Goal: Task Accomplishment & Management: Use online tool/utility

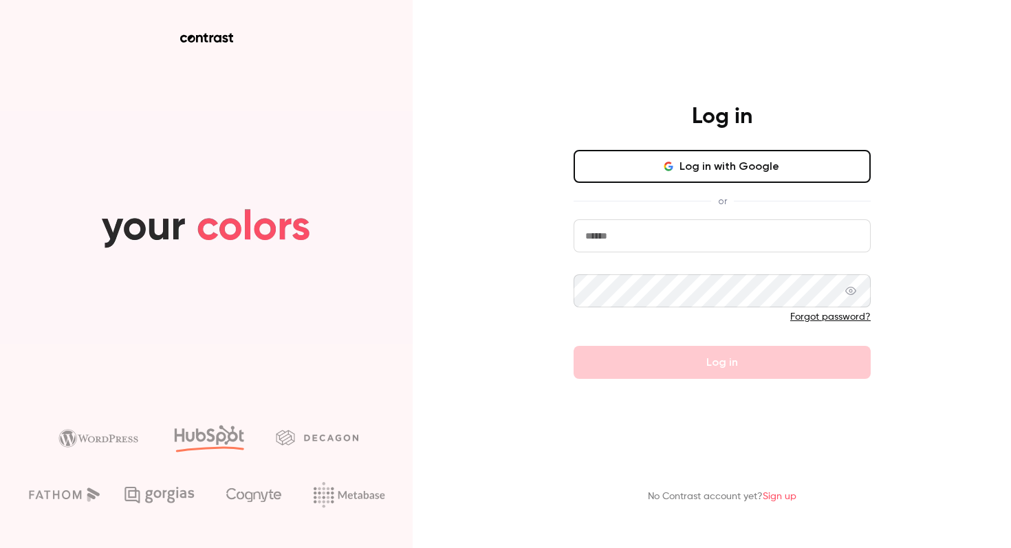
click at [647, 173] on button "Log in with Google" at bounding box center [722, 166] width 297 height 33
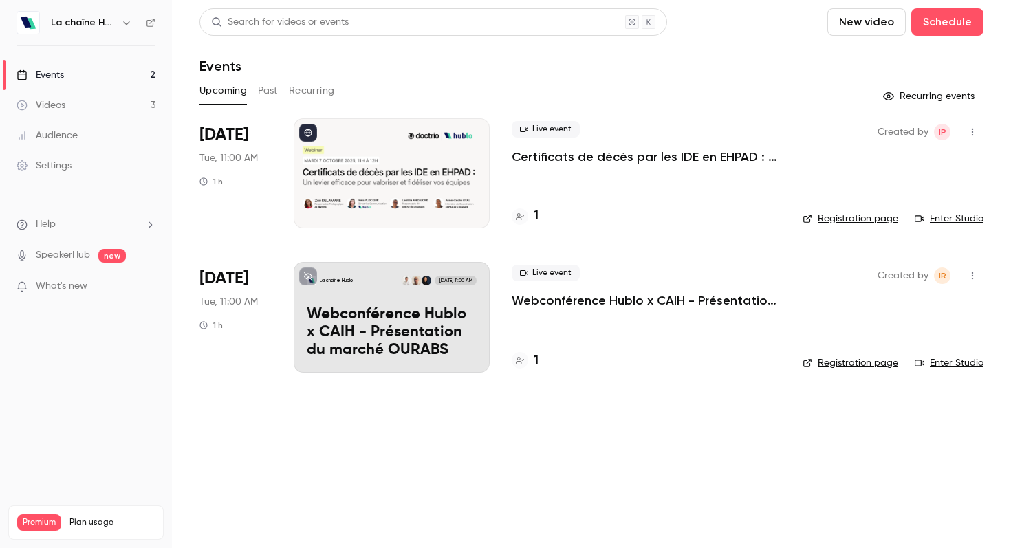
click at [267, 92] on button "Past" at bounding box center [268, 91] width 20 height 22
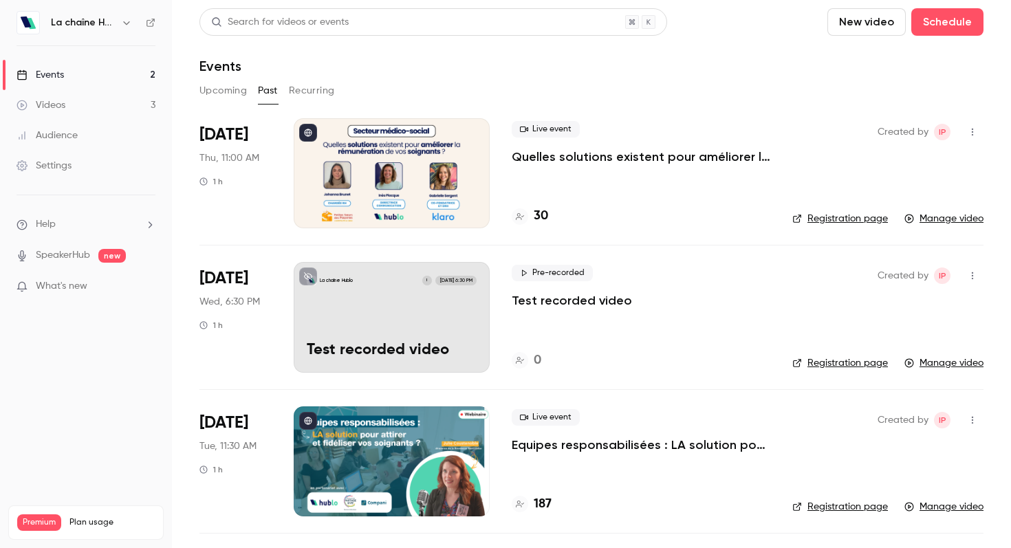
click at [78, 32] on div "La chaîne Hublo" at bounding box center [86, 22] width 139 height 23
click at [75, 25] on h6 "La chaîne Hublo" at bounding box center [83, 23] width 65 height 14
click at [124, 24] on icon "button" at bounding box center [126, 22] width 11 height 11
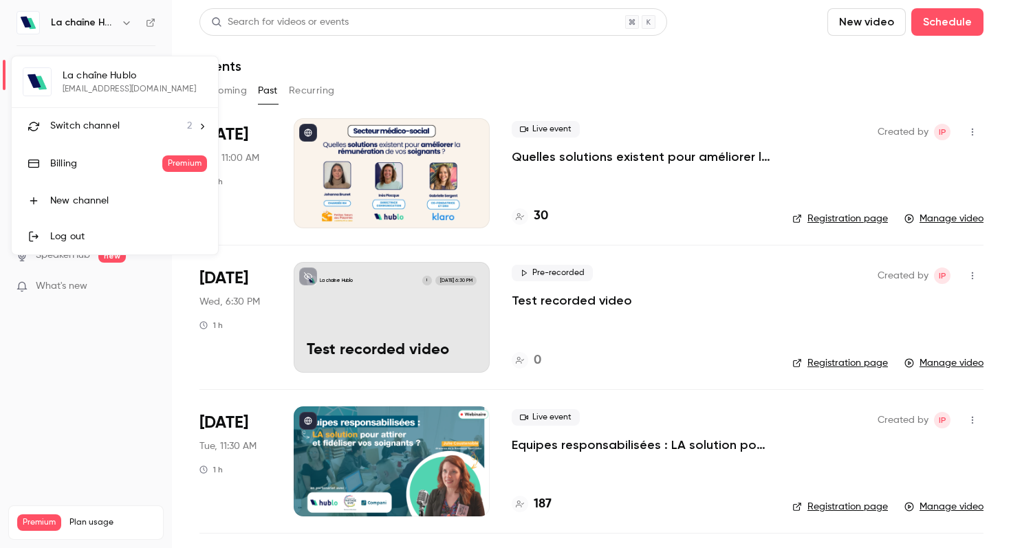
click at [141, 126] on div "Switch channel 2" at bounding box center [121, 126] width 142 height 14
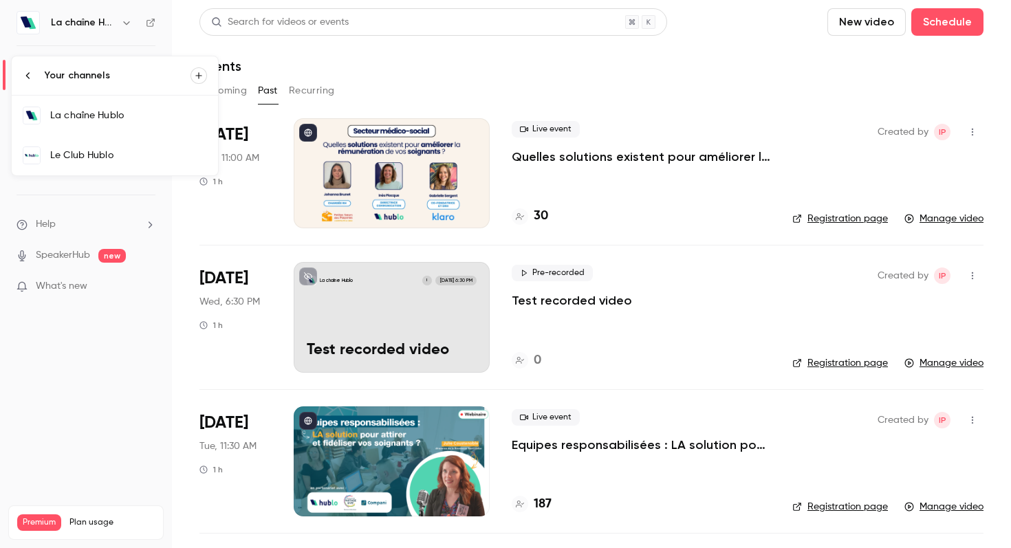
click at [111, 152] on div "Le Club Hublo" at bounding box center [128, 156] width 157 height 14
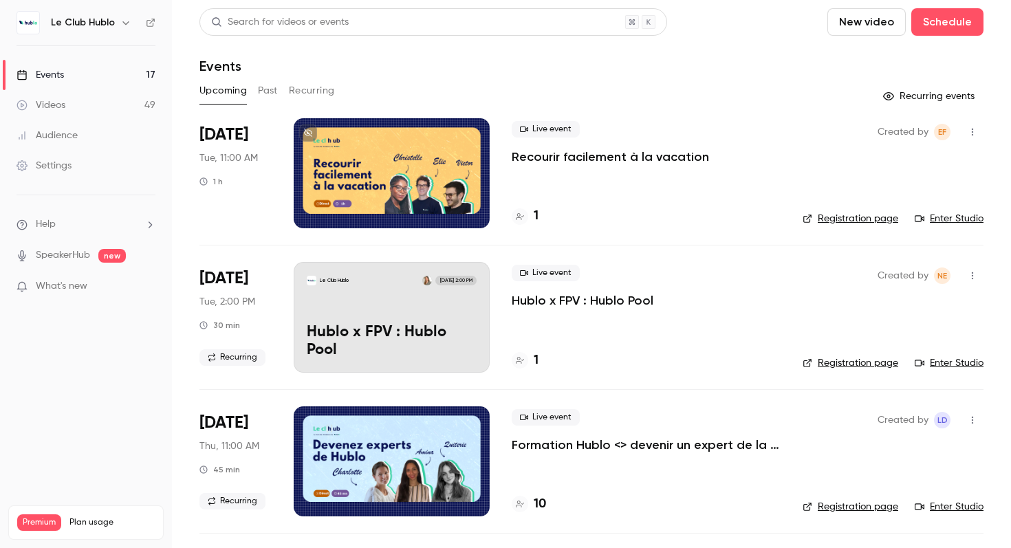
click at [261, 85] on button "Past" at bounding box center [268, 91] width 20 height 22
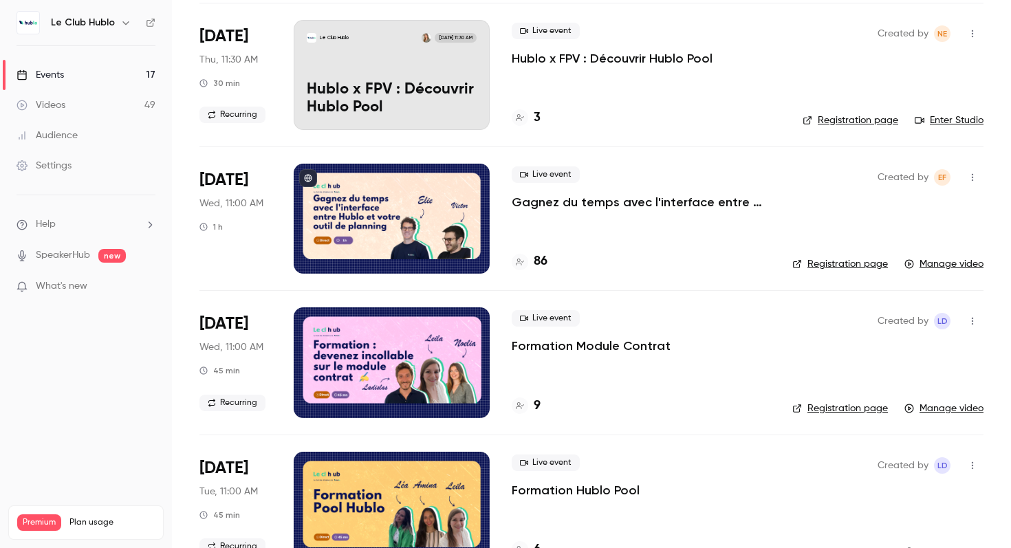
scroll to position [390, 0]
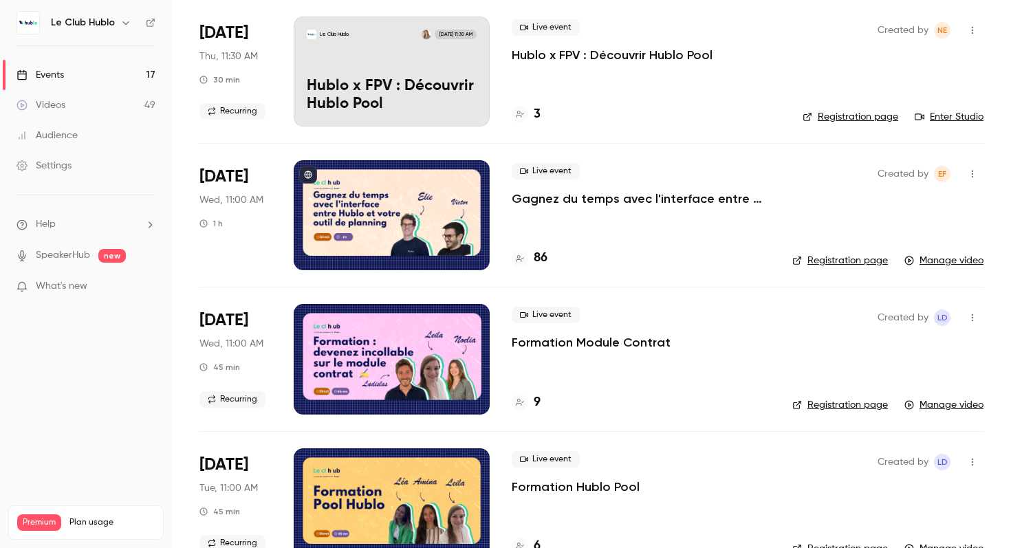
click at [969, 171] on icon "button" at bounding box center [972, 174] width 11 height 10
click at [701, 217] on div at bounding box center [505, 274] width 1011 height 548
click at [947, 259] on link "Manage video" at bounding box center [943, 261] width 79 height 14
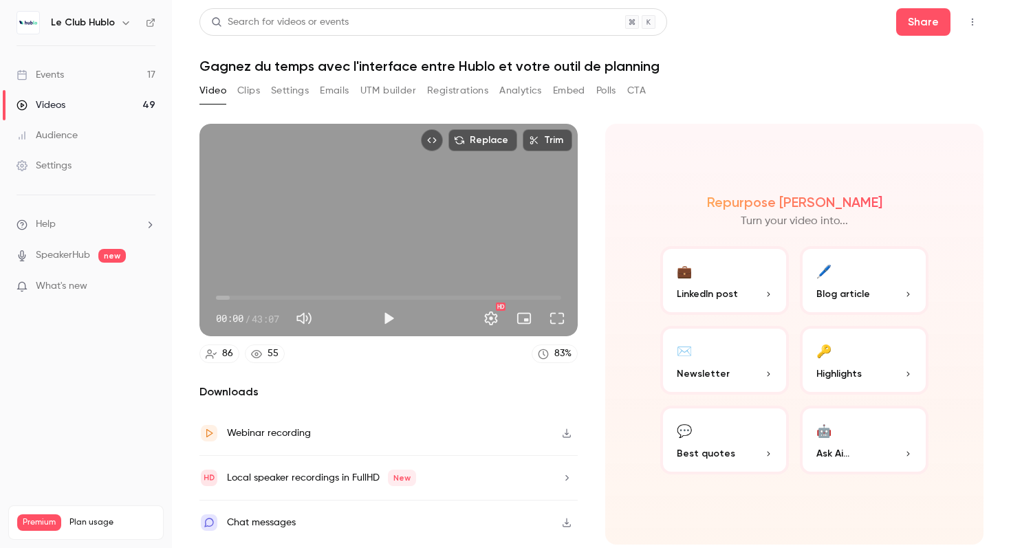
click at [246, 87] on button "Clips" at bounding box center [248, 91] width 23 height 22
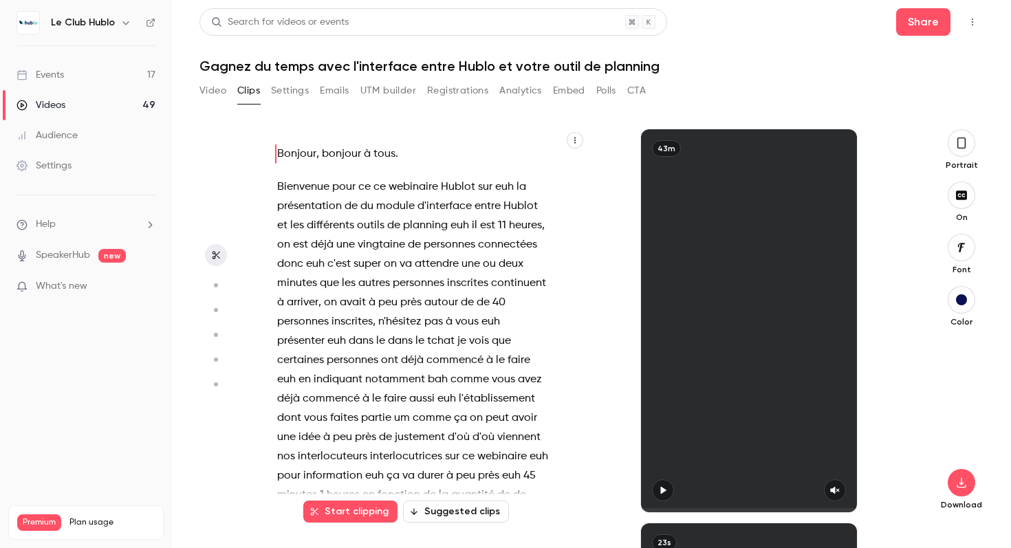
click at [289, 89] on button "Settings" at bounding box center [290, 91] width 38 height 22
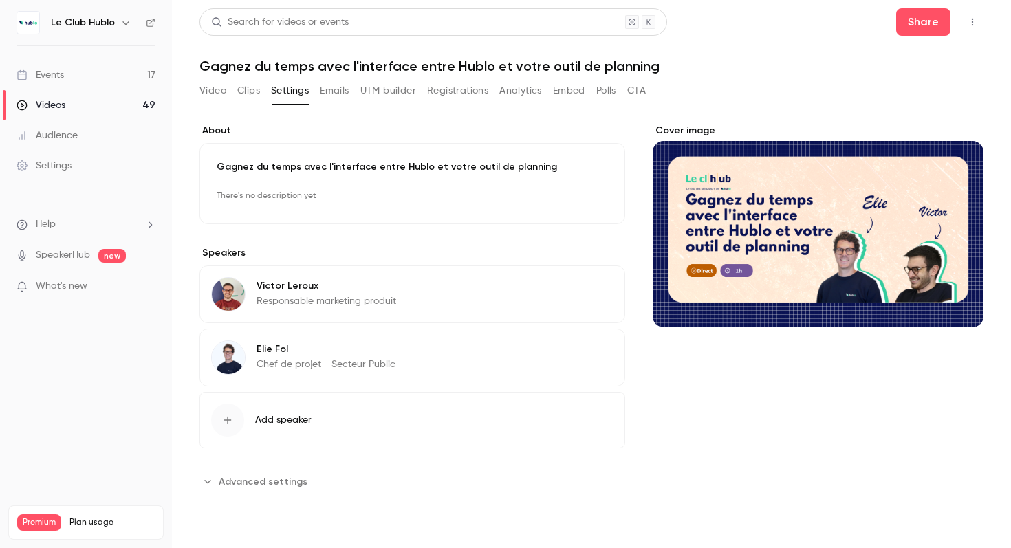
click at [337, 89] on button "Emails" at bounding box center [334, 91] width 29 height 22
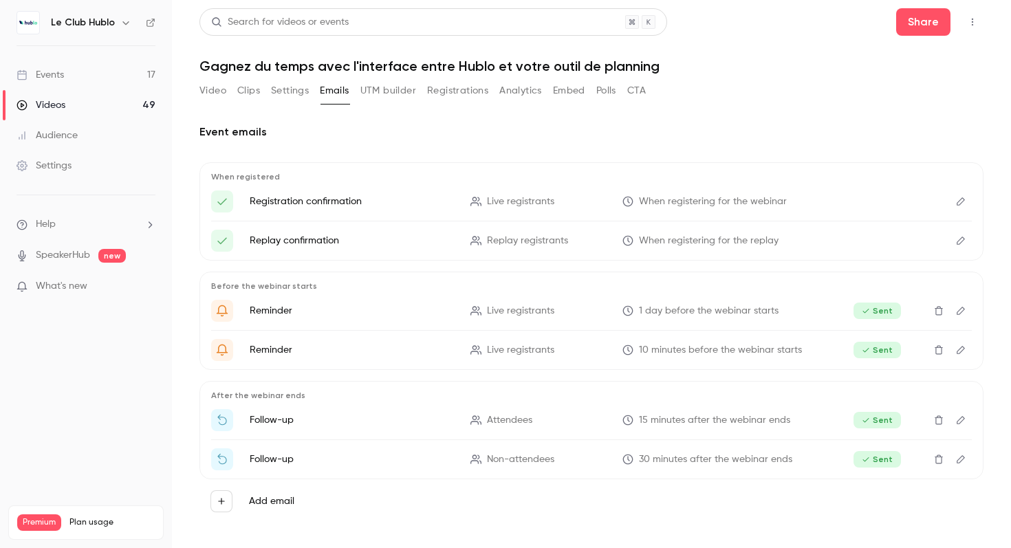
click at [390, 88] on button "UTM builder" at bounding box center [388, 91] width 56 height 22
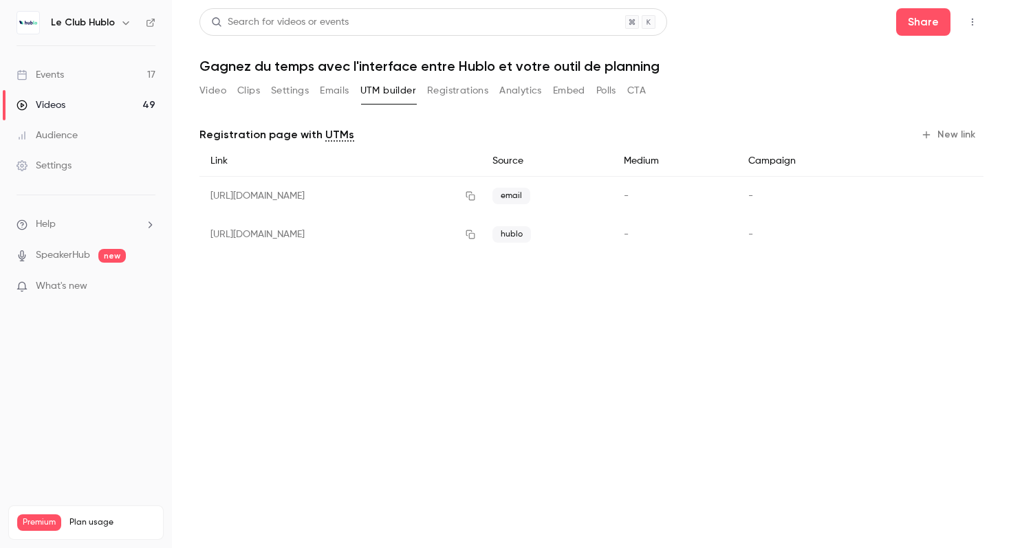
click at [455, 90] on button "Registrations" at bounding box center [457, 91] width 61 height 22
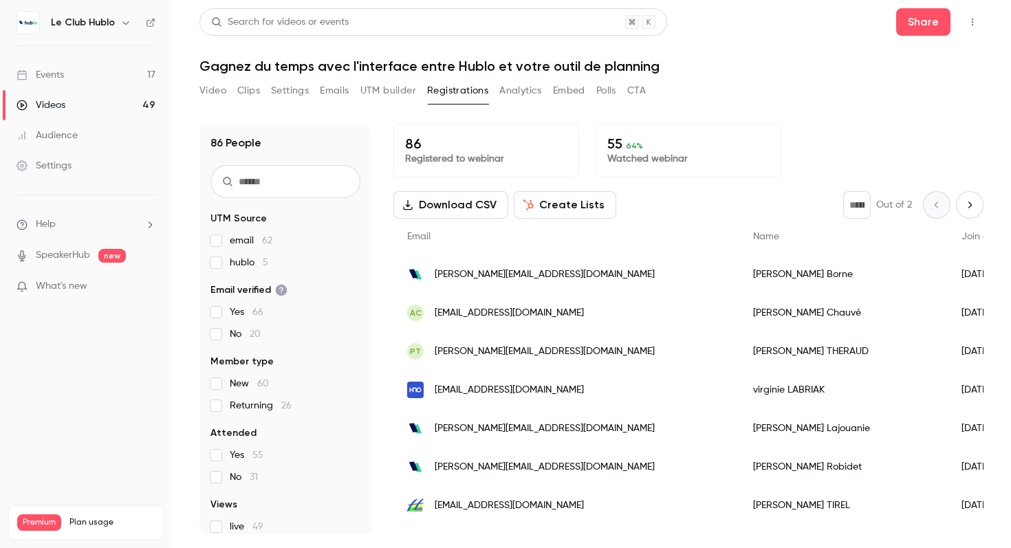
click at [516, 90] on button "Analytics" at bounding box center [520, 91] width 43 height 22
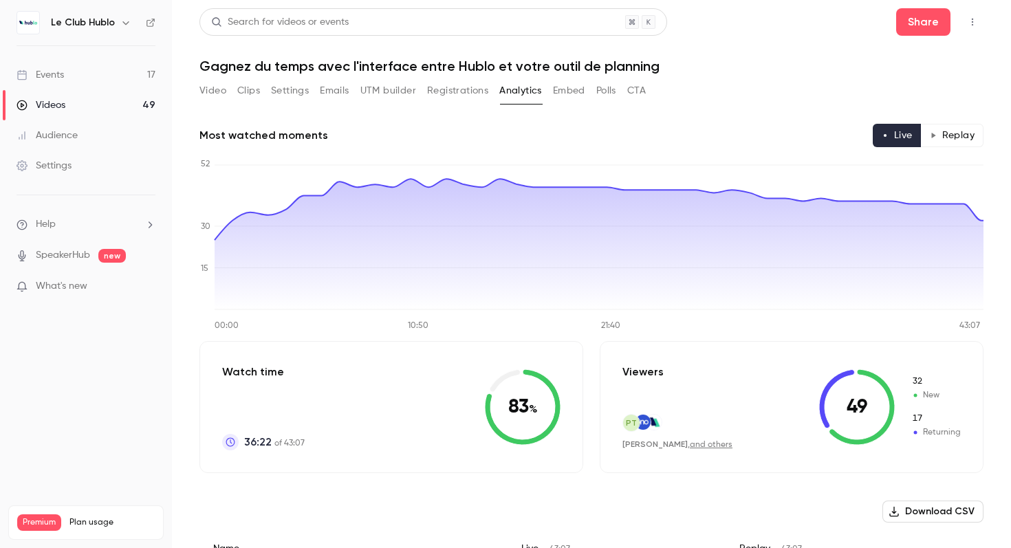
click at [570, 90] on button "Embed" at bounding box center [569, 91] width 32 height 22
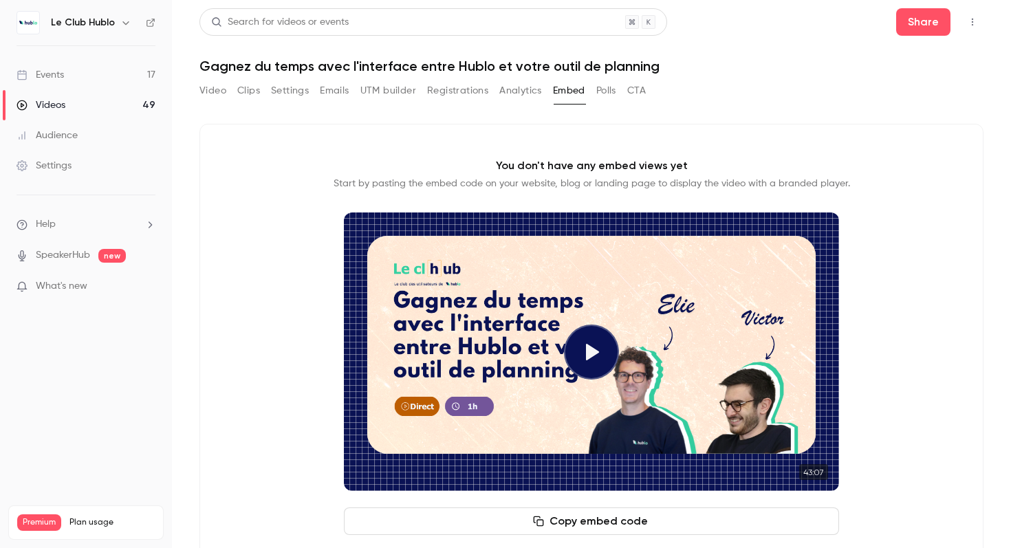
click at [606, 93] on button "Polls" at bounding box center [606, 91] width 20 height 22
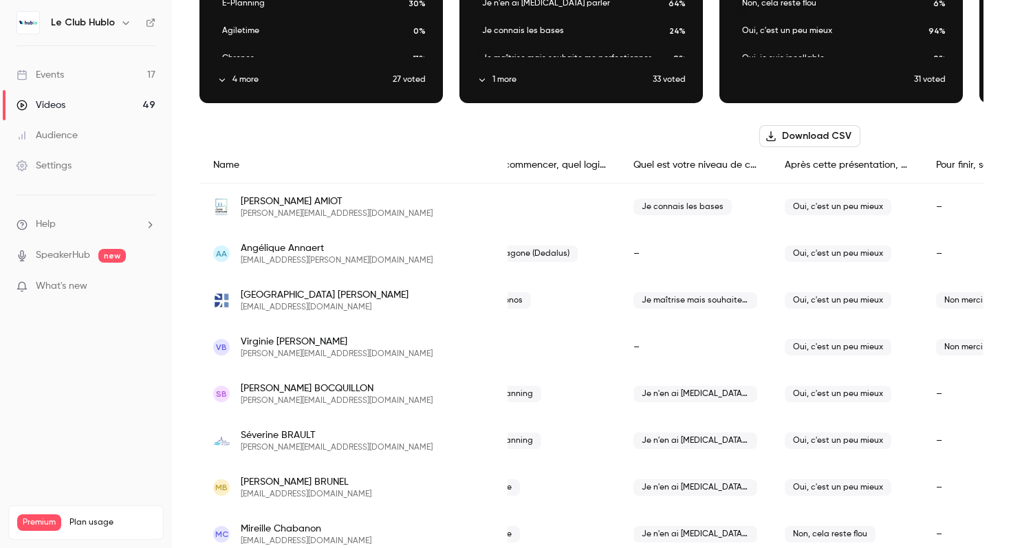
scroll to position [138, 0]
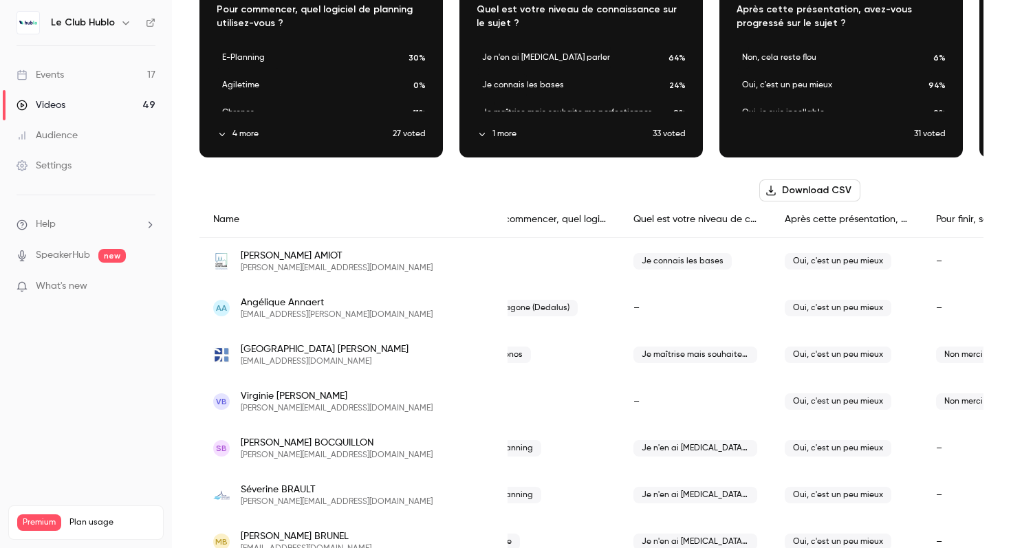
click at [775, 195] on icon "button" at bounding box center [770, 191] width 9 height 10
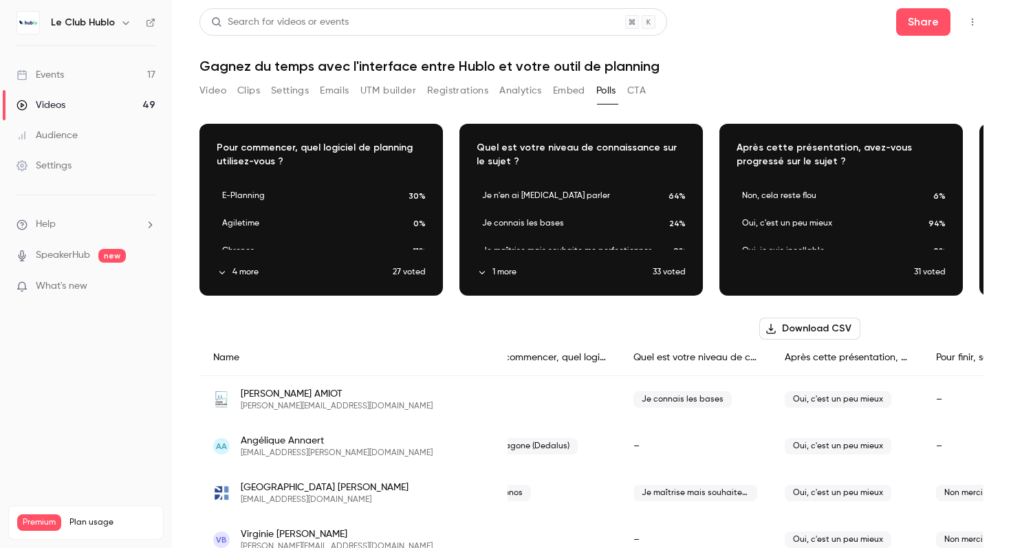
click at [579, 95] on button "Embed" at bounding box center [569, 91] width 32 height 22
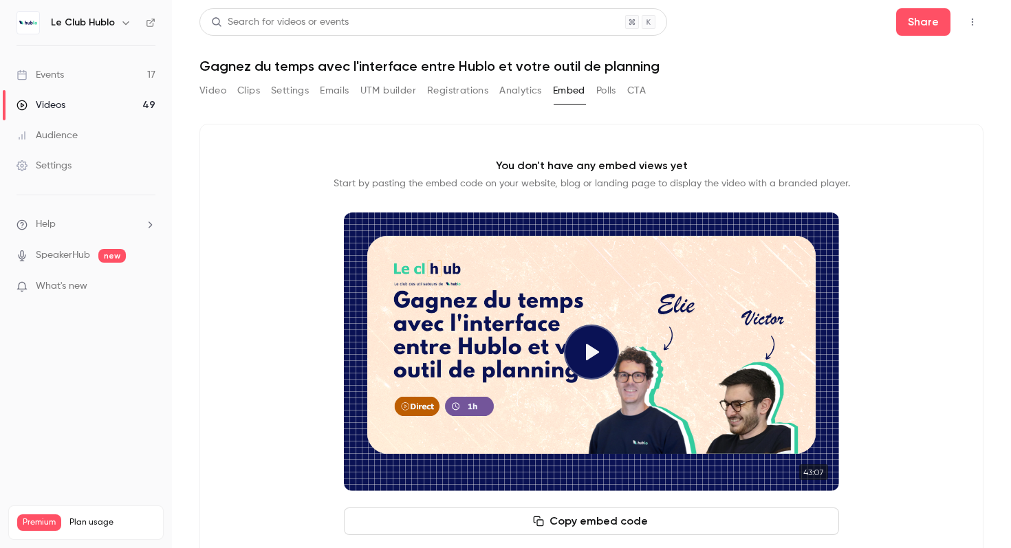
click at [642, 88] on button "CTA" at bounding box center [636, 91] width 19 height 22
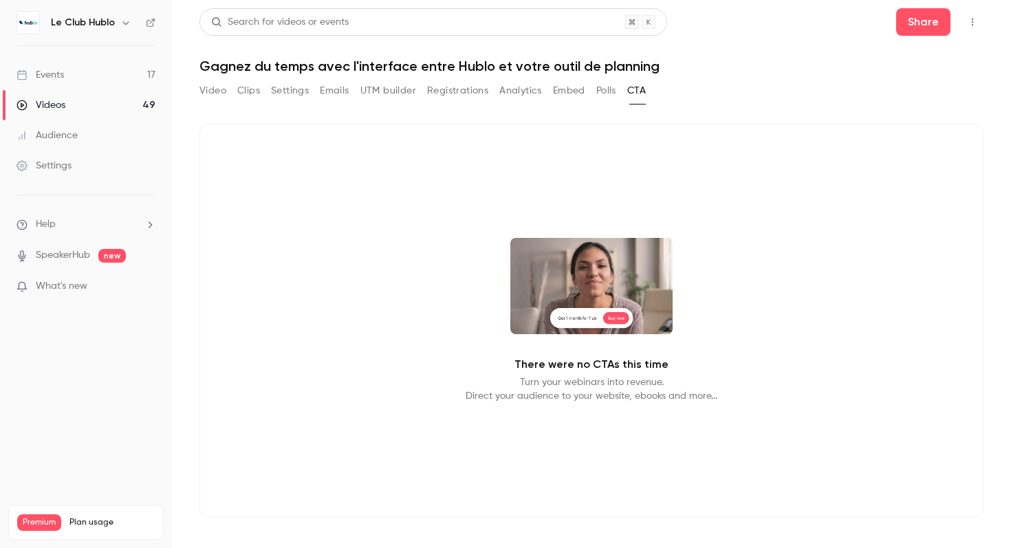
click at [605, 91] on button "Polls" at bounding box center [606, 91] width 20 height 22
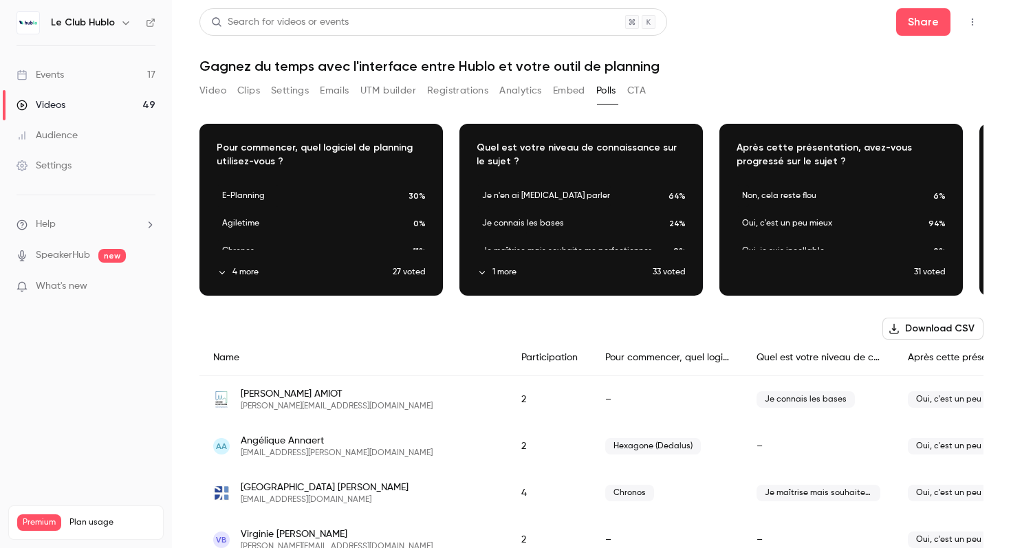
click at [558, 92] on button "Embed" at bounding box center [569, 91] width 32 height 22
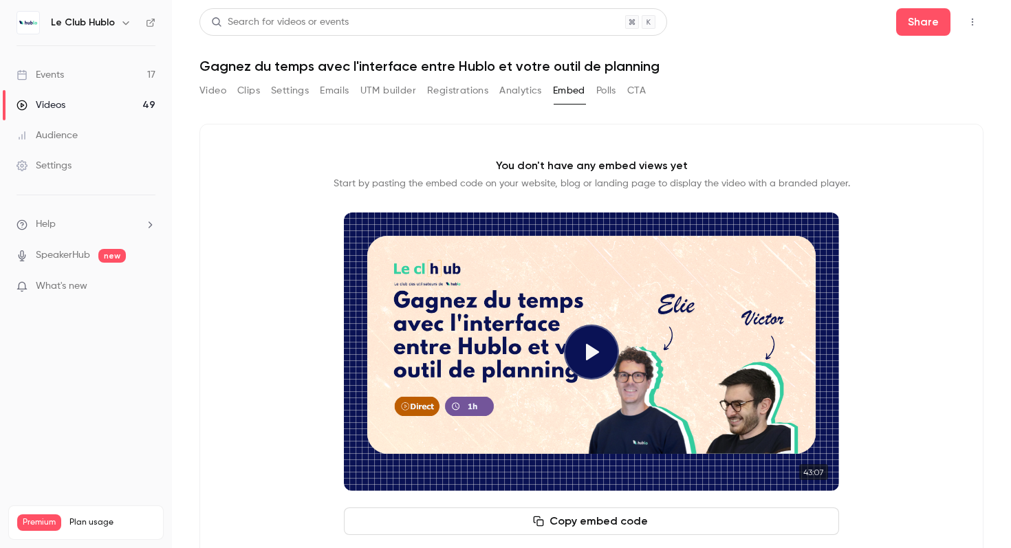
click at [510, 93] on button "Analytics" at bounding box center [520, 91] width 43 height 22
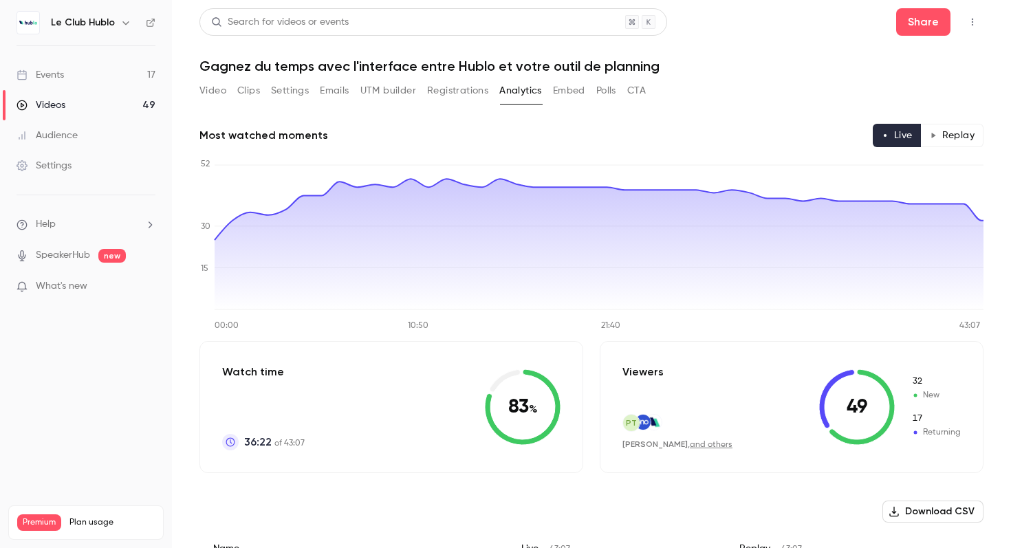
click at [436, 91] on button "Registrations" at bounding box center [457, 91] width 61 height 22
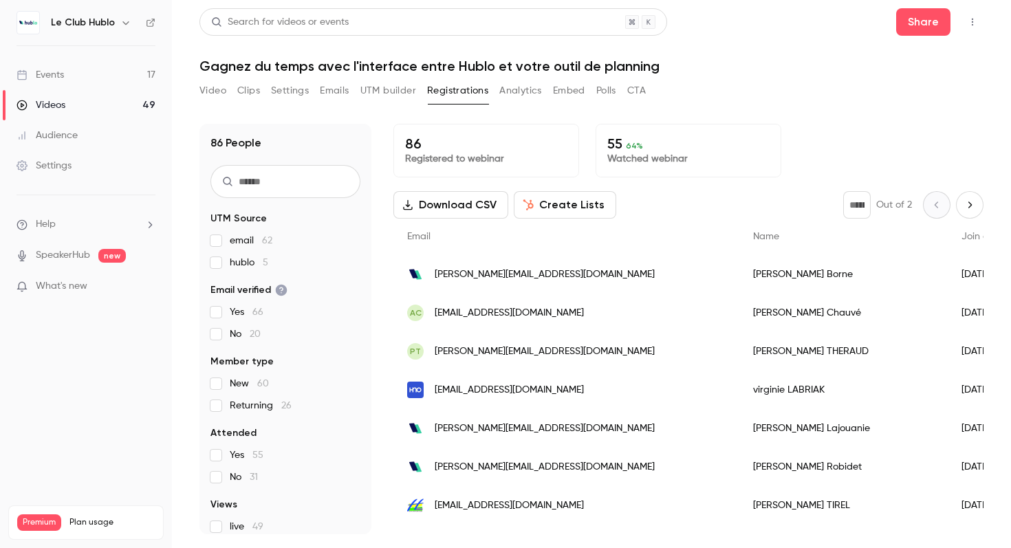
click at [526, 94] on button "Analytics" at bounding box center [520, 91] width 43 height 22
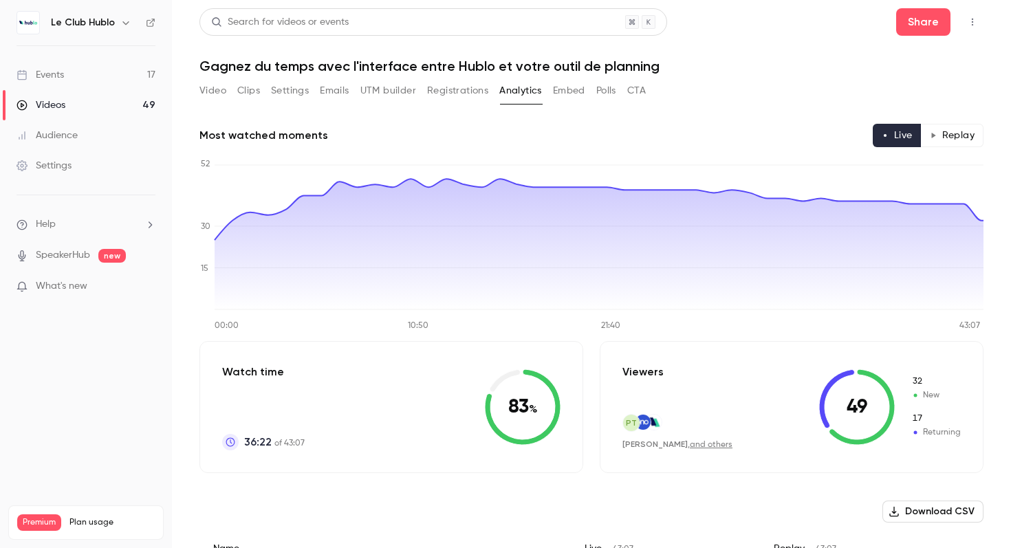
click at [600, 132] on div "Most watched moments Live Replay" at bounding box center [591, 135] width 784 height 23
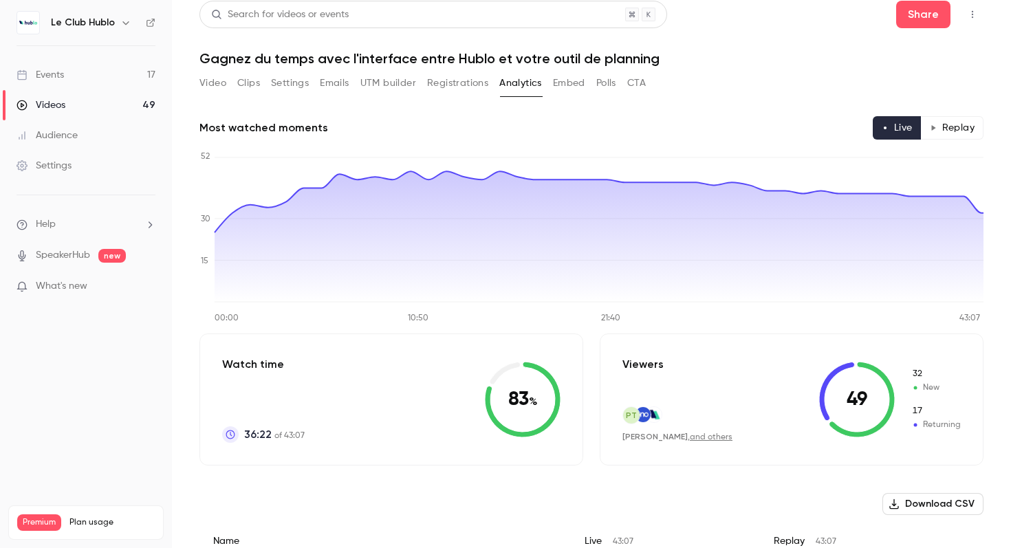
scroll to position [8, 0]
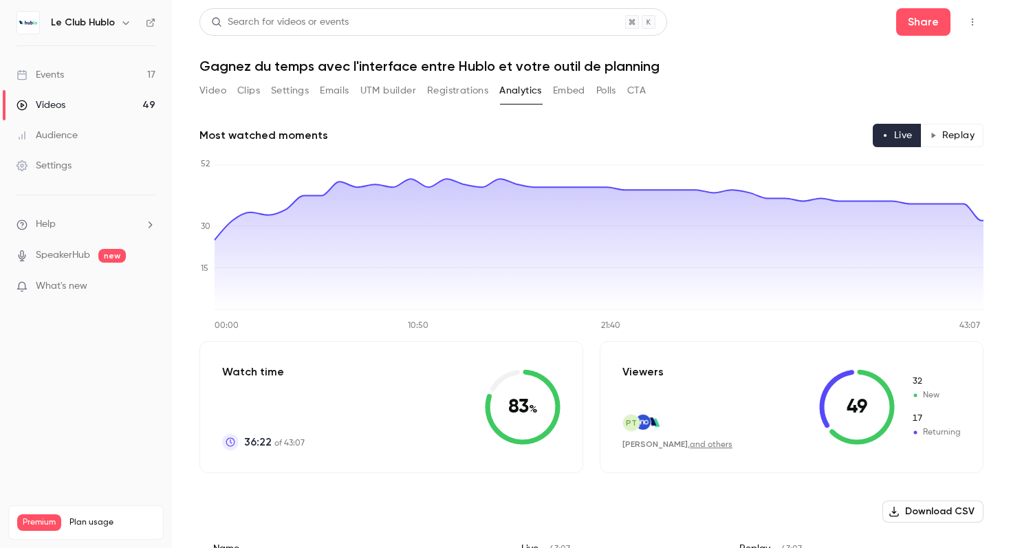
click at [207, 91] on button "Video" at bounding box center [212, 91] width 27 height 22
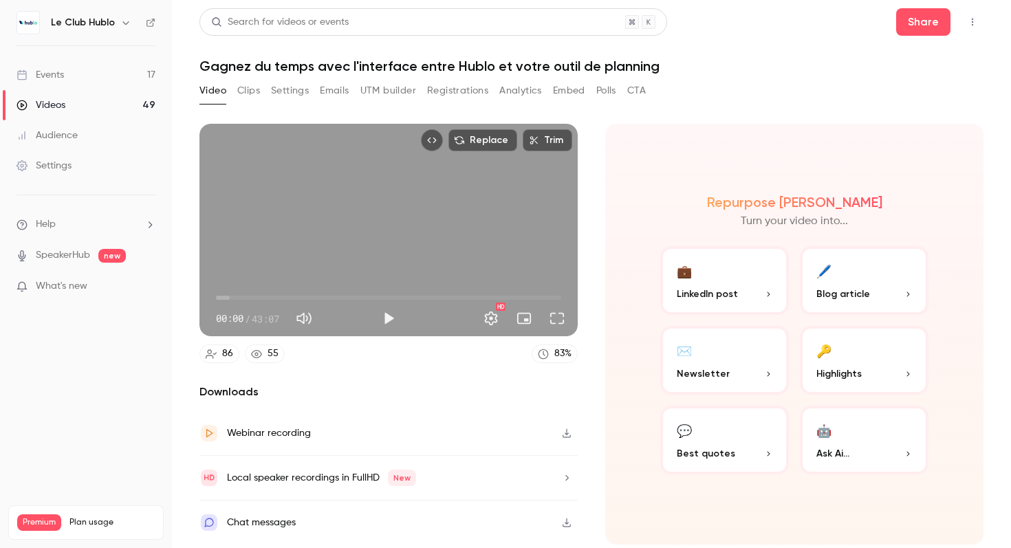
click at [242, 88] on button "Clips" at bounding box center [248, 91] width 23 height 22
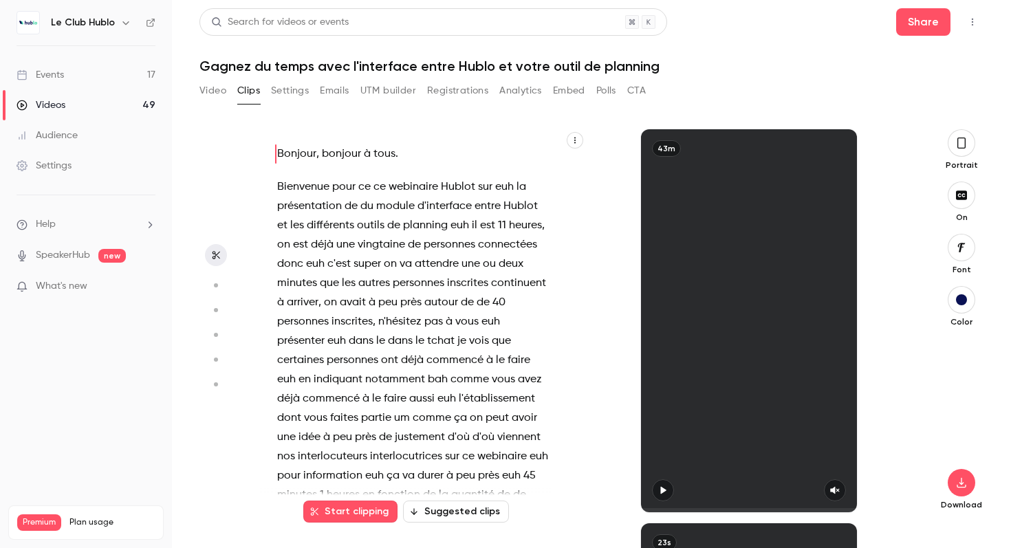
click at [290, 88] on button "Settings" at bounding box center [290, 91] width 38 height 22
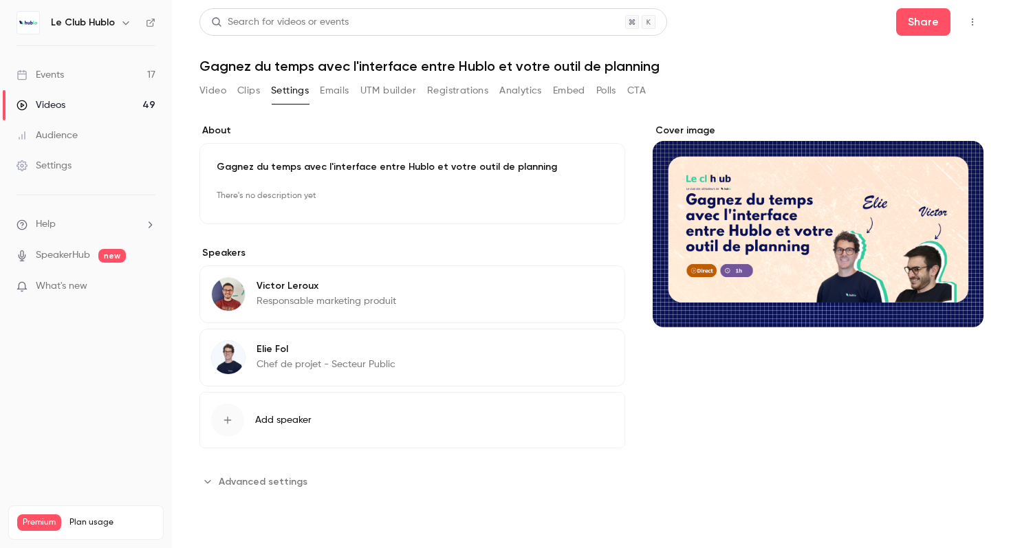
click at [342, 91] on button "Emails" at bounding box center [334, 91] width 29 height 22
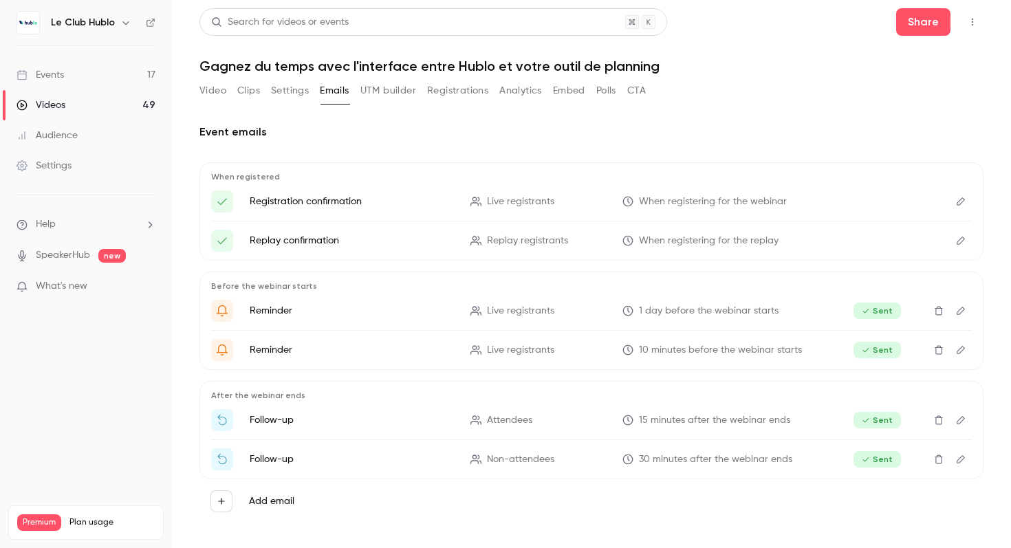
click at [381, 91] on button "UTM builder" at bounding box center [388, 91] width 56 height 22
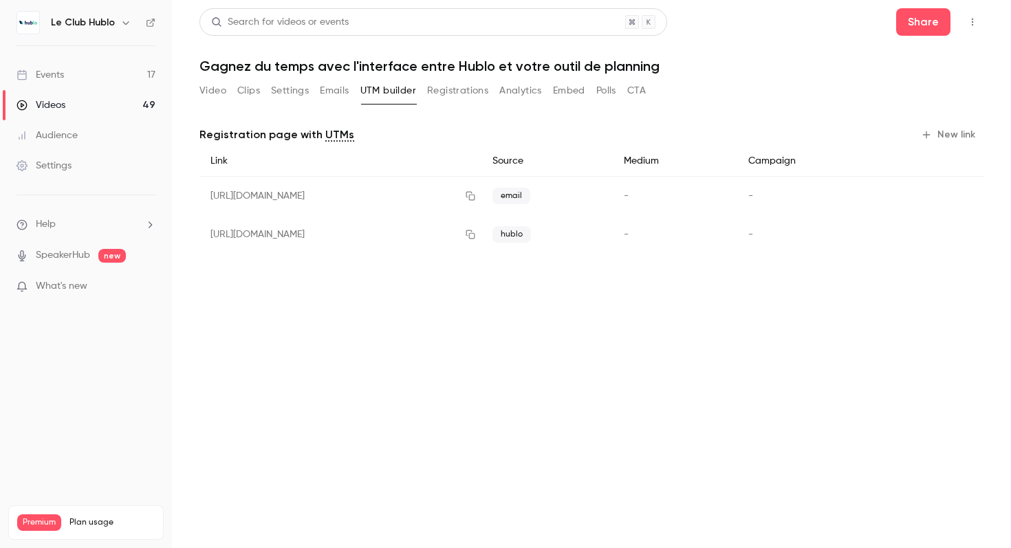
click at [436, 91] on button "Registrations" at bounding box center [457, 91] width 61 height 22
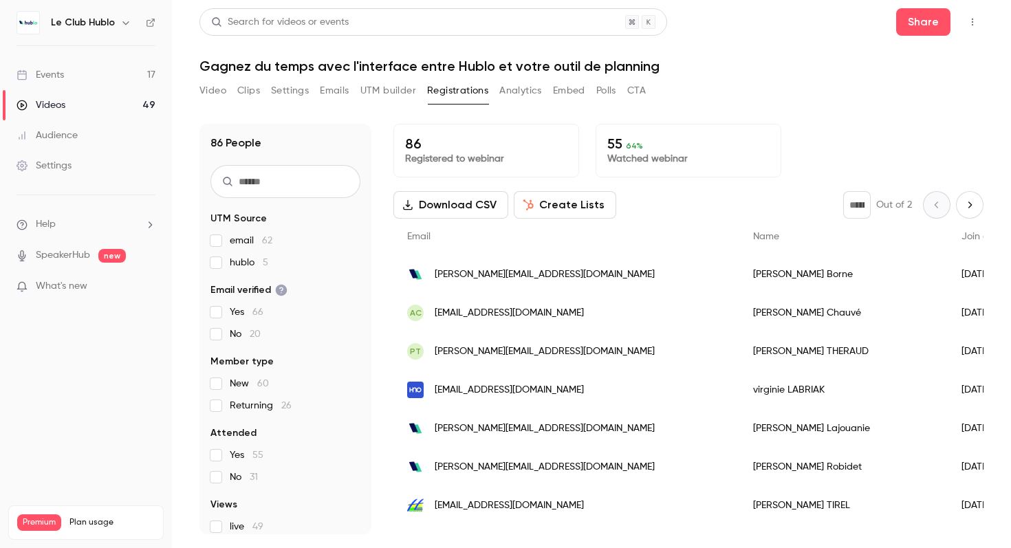
click at [528, 93] on button "Analytics" at bounding box center [520, 91] width 43 height 22
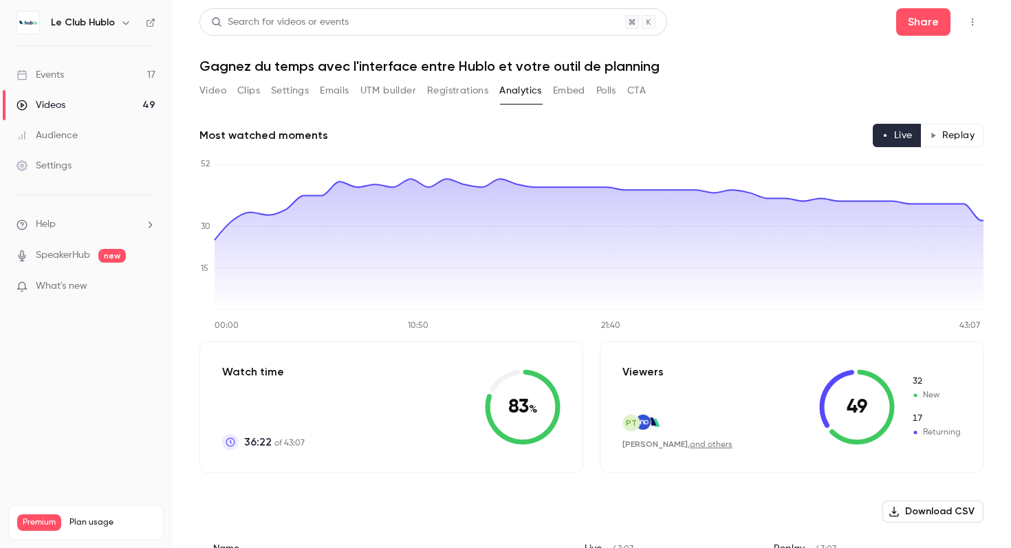
click at [560, 99] on button "Embed" at bounding box center [569, 91] width 32 height 22
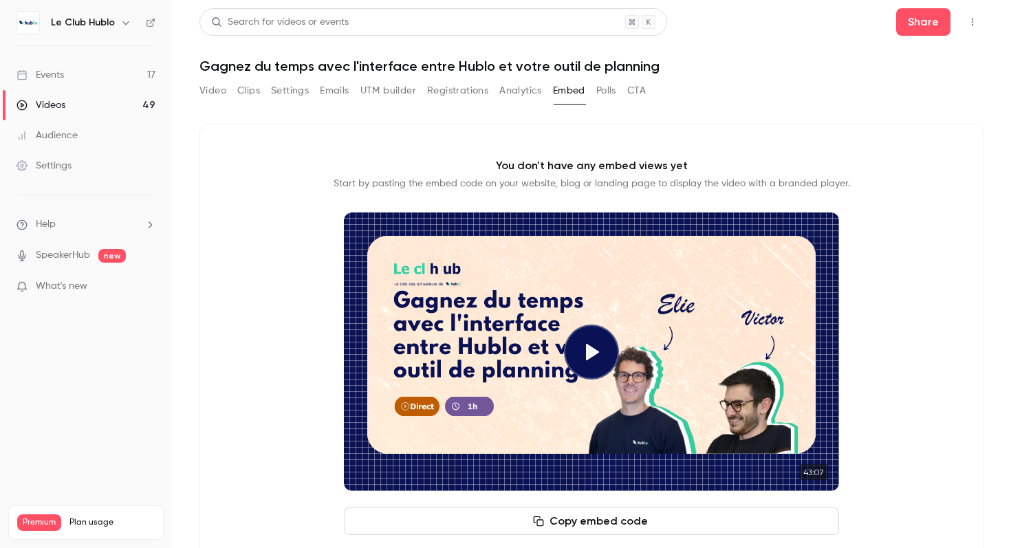
scroll to position [43, 0]
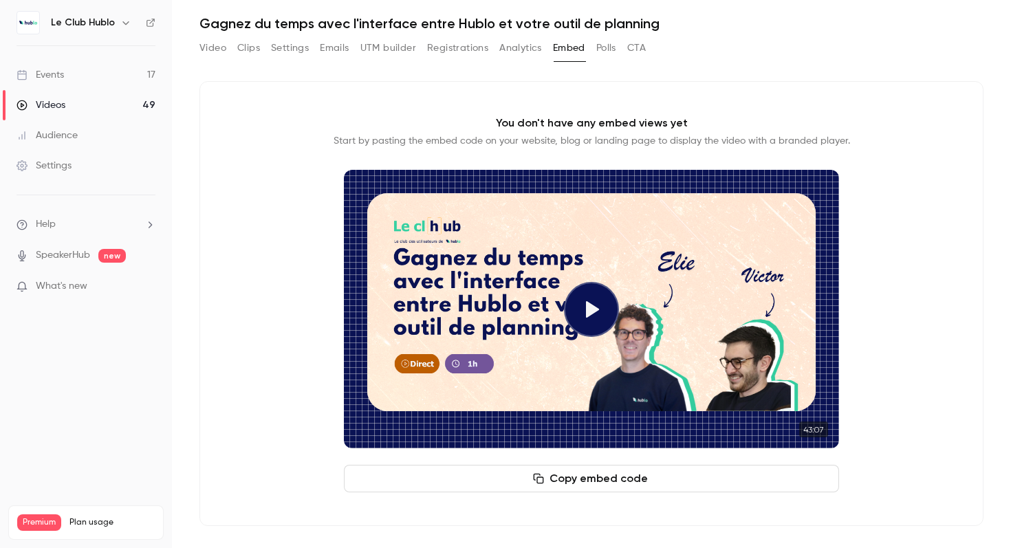
click at [607, 50] on button "Polls" at bounding box center [606, 48] width 20 height 22
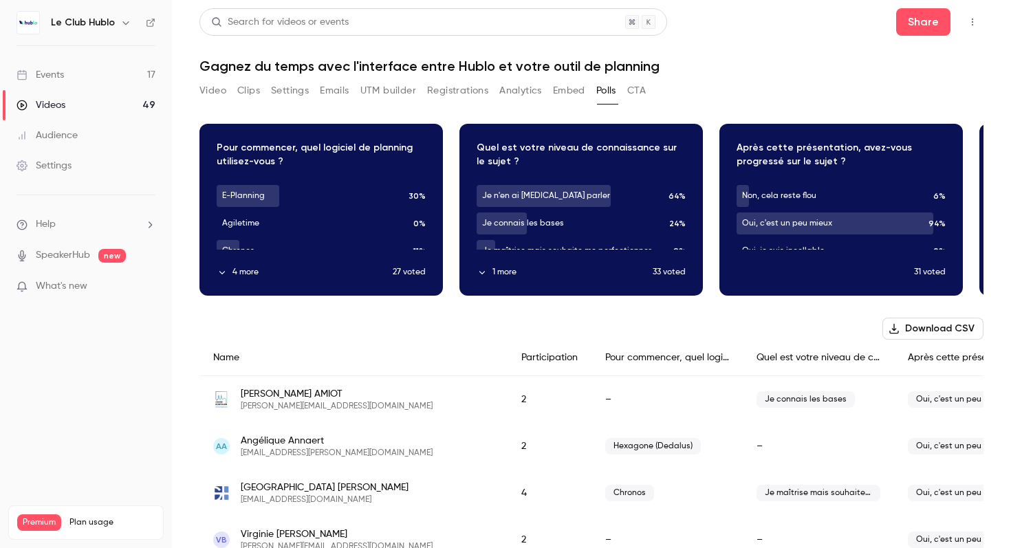
click at [638, 94] on button "CTA" at bounding box center [636, 91] width 19 height 22
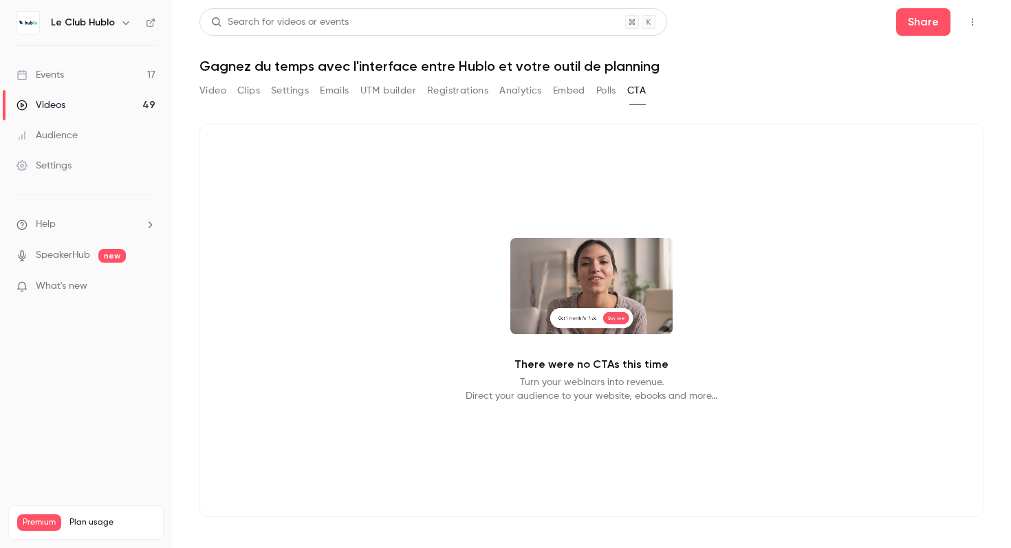
click at [616, 93] on button "Polls" at bounding box center [606, 91] width 20 height 22
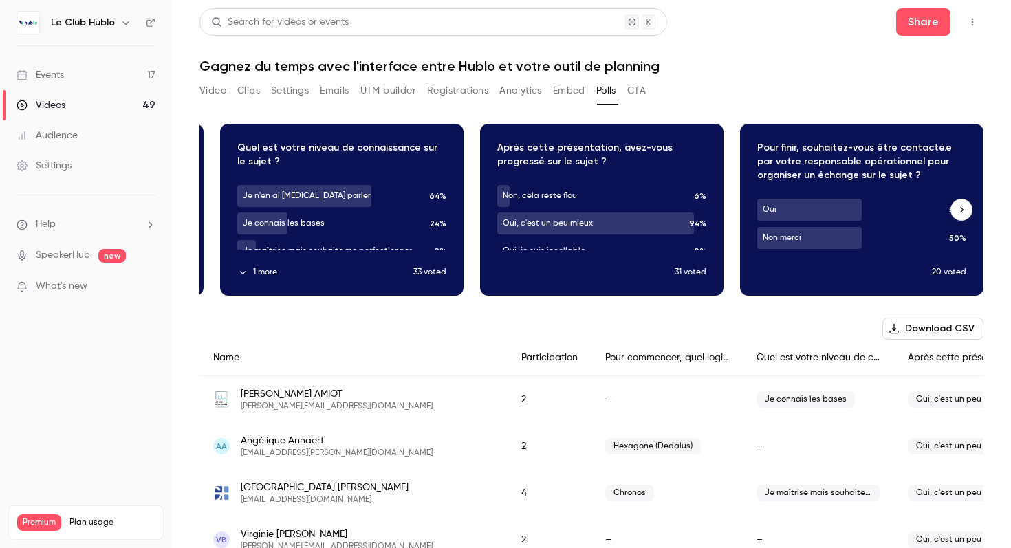
scroll to position [0, 239]
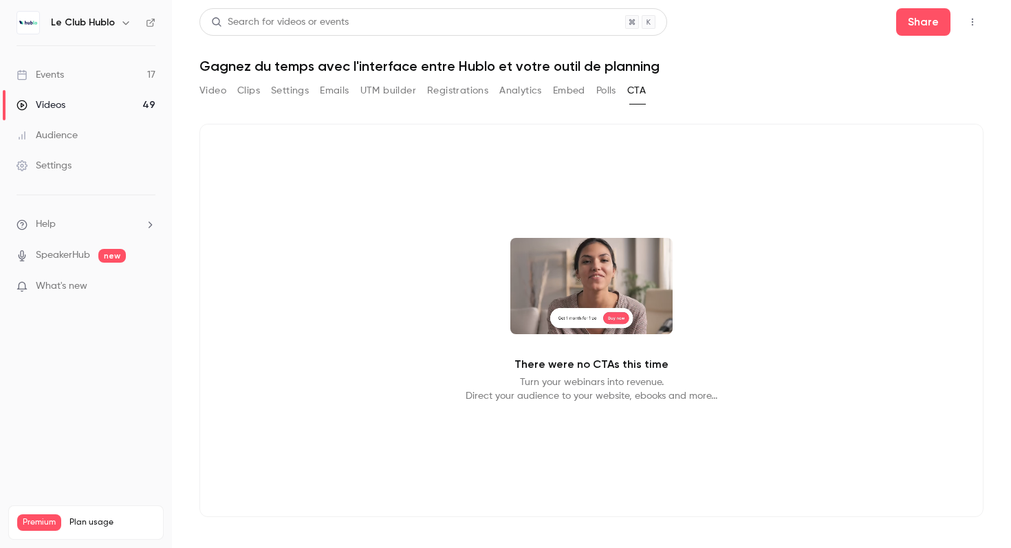
click at [618, 87] on div "Video Clips Settings Emails UTM builder Registrations Analytics Embed Polls CTA" at bounding box center [422, 91] width 446 height 22
click at [616, 88] on button "Polls" at bounding box center [606, 91] width 20 height 22
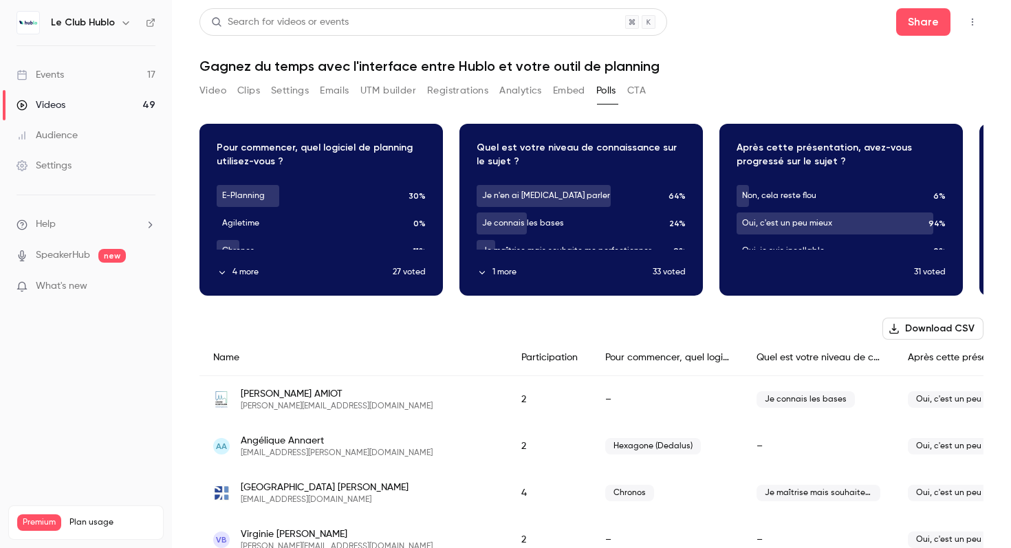
click at [450, 94] on button "Registrations" at bounding box center [457, 91] width 61 height 22
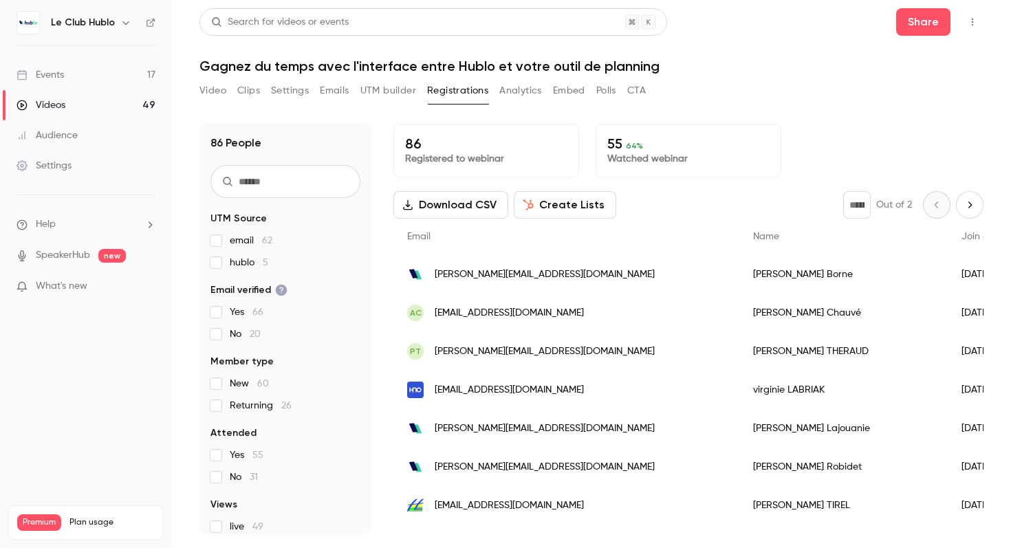
click at [384, 92] on button "UTM builder" at bounding box center [388, 91] width 56 height 22
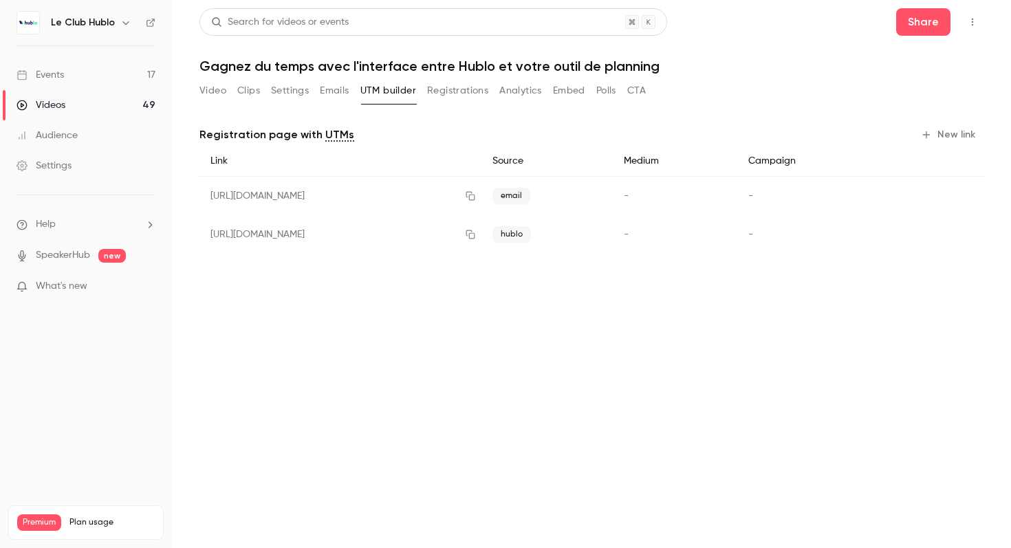
click at [329, 92] on button "Emails" at bounding box center [334, 91] width 29 height 22
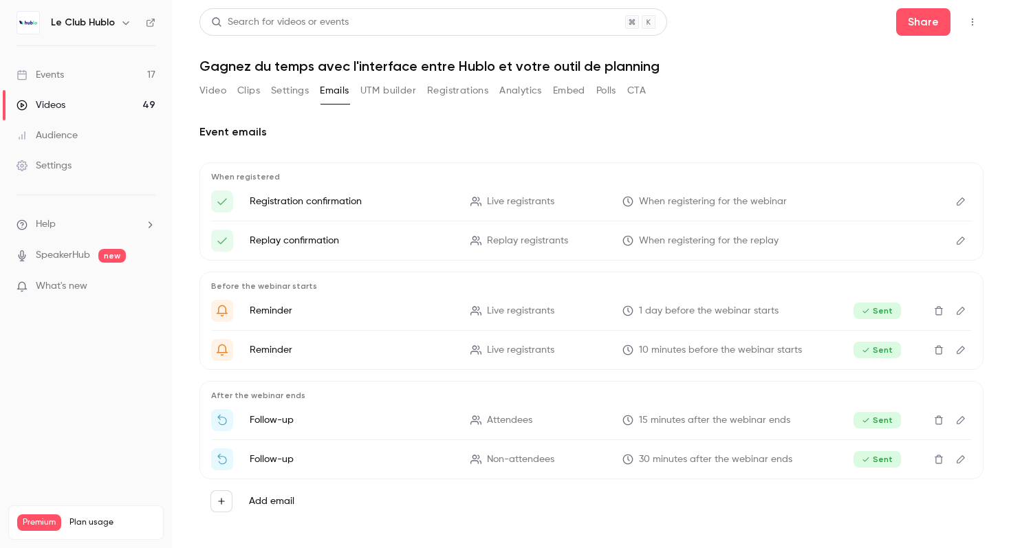
click at [285, 94] on button "Settings" at bounding box center [290, 91] width 38 height 22
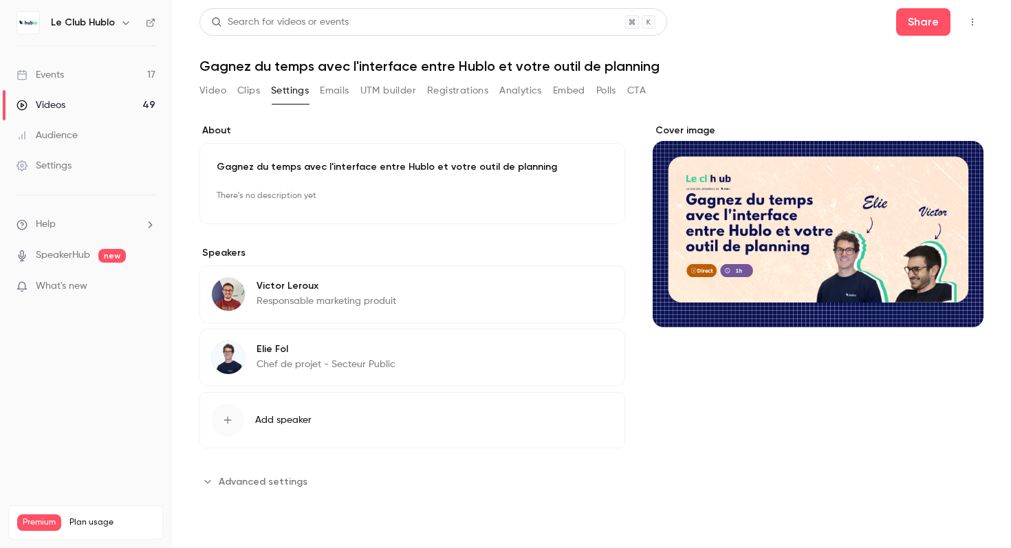
click at [233, 91] on div "Video Clips Settings Emails UTM builder Registrations Analytics Embed Polls CTA" at bounding box center [422, 91] width 446 height 22
click at [243, 89] on button "Clips" at bounding box center [248, 91] width 23 height 22
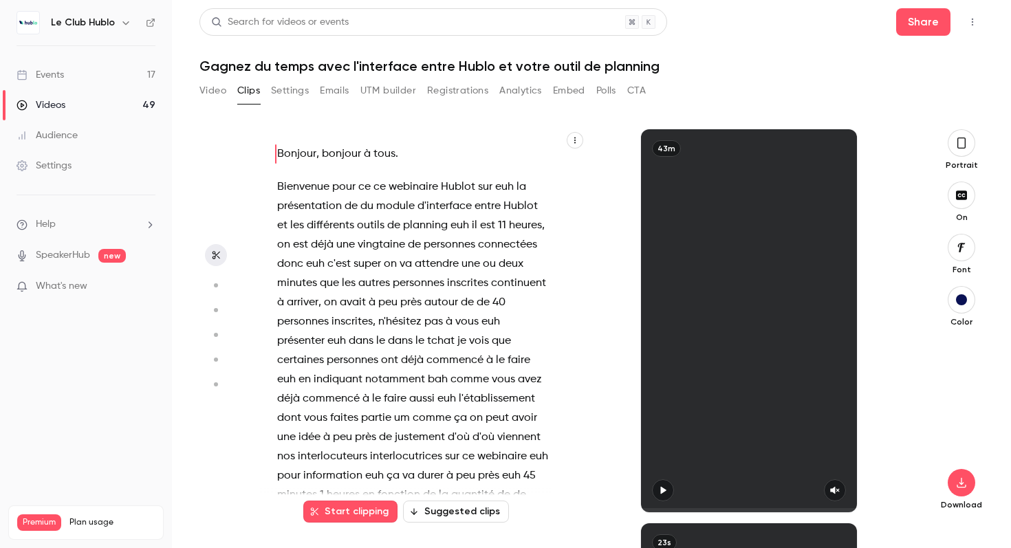
click at [214, 89] on button "Video" at bounding box center [212, 91] width 27 height 22
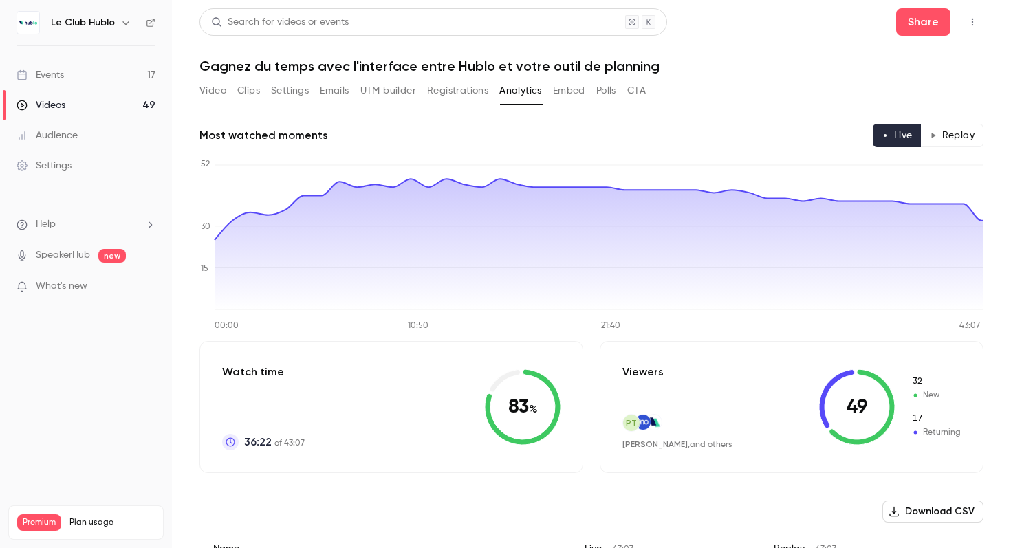
scroll to position [8, 0]
